Goal: Information Seeking & Learning: Learn about a topic

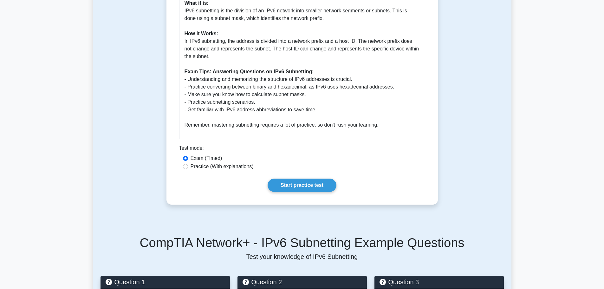
scroll to position [349, 0]
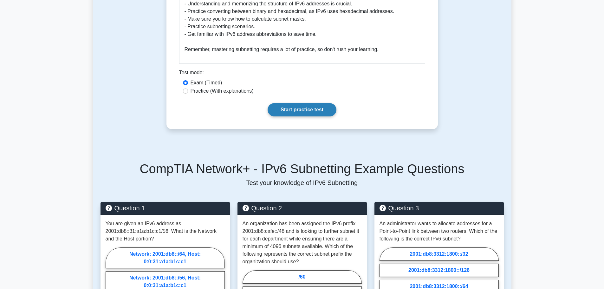
click at [317, 112] on link "Start practice test" at bounding box center [301, 109] width 69 height 13
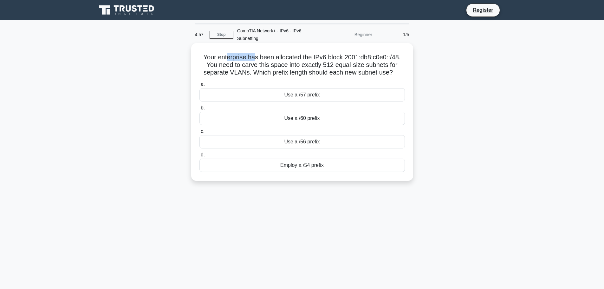
drag, startPoint x: 229, startPoint y: 57, endPoint x: 256, endPoint y: 55, distance: 27.6
click at [256, 55] on h5 "Your enterprise has been allocated the IPv6 block 2001:db8:c0e0::/48. You need …" at bounding box center [302, 64] width 207 height 23
click at [229, 60] on h5 "Your enterprise has been allocated the IPv6 block 2001:db8:c0e0::/48. You need …" at bounding box center [302, 64] width 207 height 23
drag, startPoint x: 306, startPoint y: 60, endPoint x: 403, endPoint y: 48, distance: 97.0
click at [403, 48] on div "Your enterprise has been allocated the IPv6 block 2001:db8:c0e0::/48. You need …" at bounding box center [302, 112] width 217 height 132
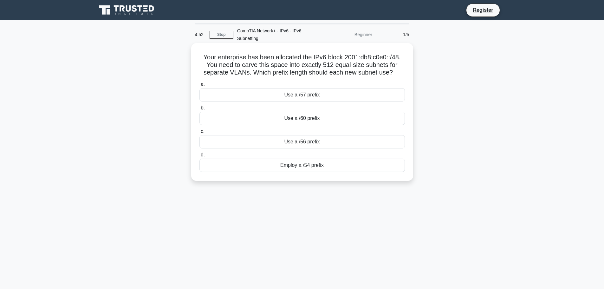
click at [192, 77] on div "Your enterprise has been allocated the IPv6 block 2001:db8:c0e0::/48. You need …" at bounding box center [302, 112] width 222 height 138
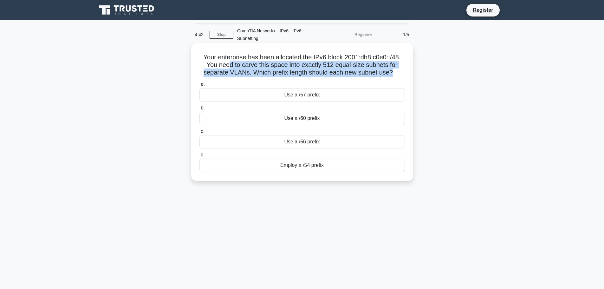
drag, startPoint x: 236, startPoint y: 66, endPoint x: 392, endPoint y: 70, distance: 156.0
click at [392, 70] on h5 "Your enterprise has been allocated the IPv6 block 2001:db8:c0e0::/48. You need …" at bounding box center [302, 64] width 207 height 23
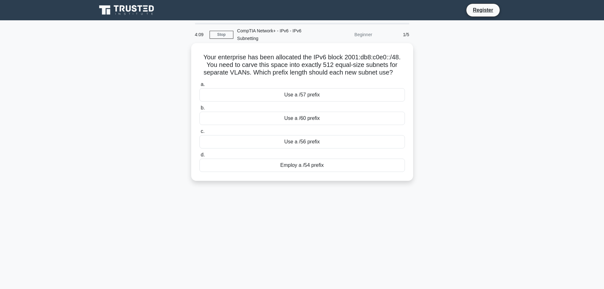
click at [321, 98] on div "Use a /57 prefix" at bounding box center [301, 94] width 205 height 13
click at [199, 87] on input "a. Use a /57 prefix" at bounding box center [199, 84] width 0 height 4
click at [306, 164] on div "2001:db8:1:40::/60" at bounding box center [301, 164] width 205 height 13
click at [199, 157] on input "d. 2001:db8:1:40::/60" at bounding box center [199, 155] width 0 height 4
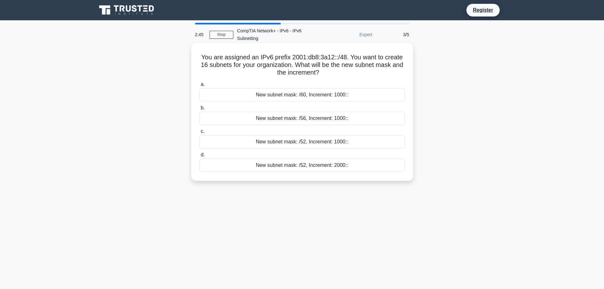
click at [317, 141] on div "New subnet mask: /52, Increment: 1000::" at bounding box center [301, 141] width 205 height 13
click at [199, 133] on input "c. New subnet mask: /52, Increment: 1000::" at bounding box center [199, 131] width 0 height 4
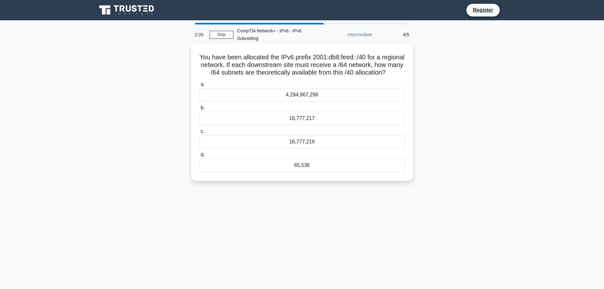
click at [282, 148] on div "16,777,216" at bounding box center [301, 141] width 205 height 13
click at [199, 133] on input "c. 16,777,216" at bounding box center [199, 131] width 0 height 4
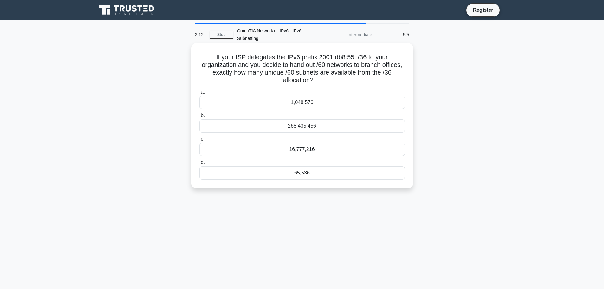
click at [280, 125] on div "268,435,456" at bounding box center [301, 125] width 205 height 13
click at [199, 118] on input "b. 268,435,456" at bounding box center [199, 115] width 0 height 4
